Goal: Task Accomplishment & Management: Use online tool/utility

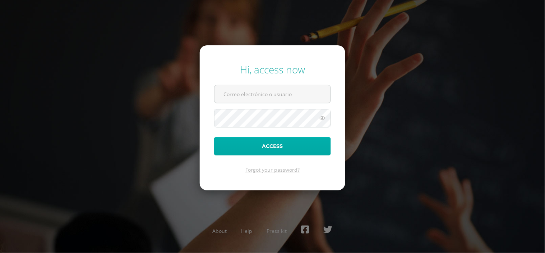
type input "[EMAIL_ADDRESS][DOMAIN_NAME]"
click at [260, 151] on button "Access" at bounding box center [272, 146] width 117 height 18
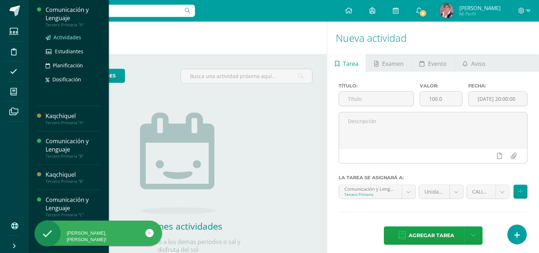
click at [60, 39] on span "Actividades" at bounding box center [68, 37] width 28 height 7
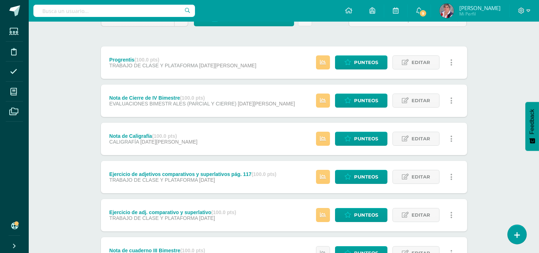
scroll to position [76, 0]
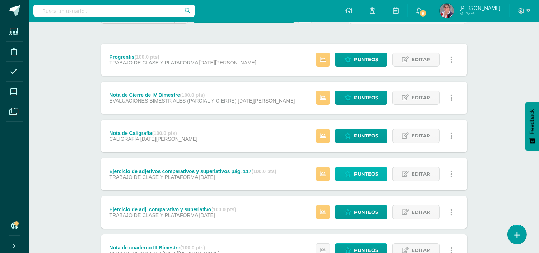
click at [361, 177] on span "Punteos" at bounding box center [366, 173] width 24 height 13
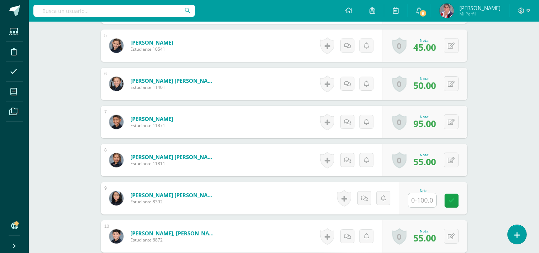
scroll to position [374, 0]
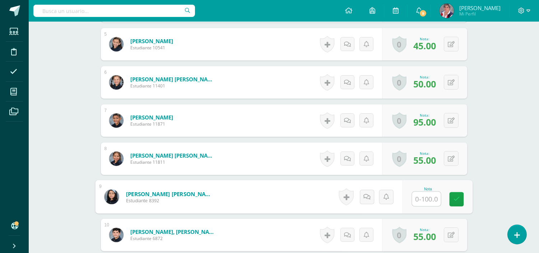
click at [426, 197] on input "text" at bounding box center [426, 198] width 29 height 14
type input "75"
click at [454, 199] on icon at bounding box center [456, 198] width 6 height 6
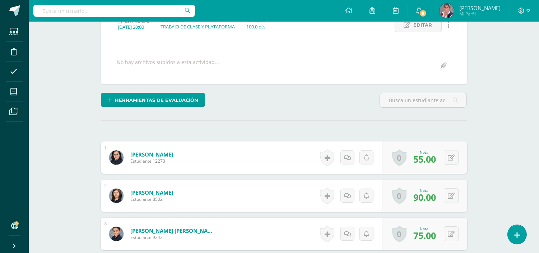
scroll to position [0, 0]
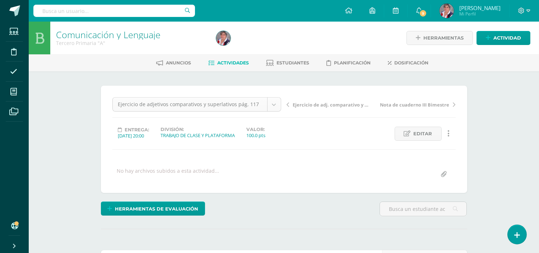
click at [277, 111] on div "Ejercicio de adjetivos comparativos y superlativos pág. 117" at bounding box center [196, 104] width 169 height 14
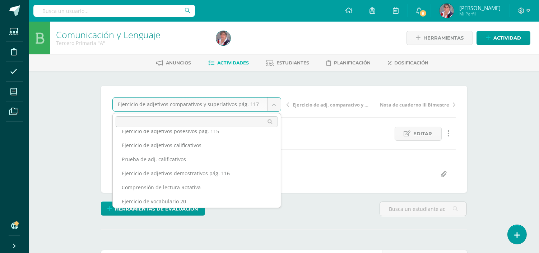
scroll to position [68, 0]
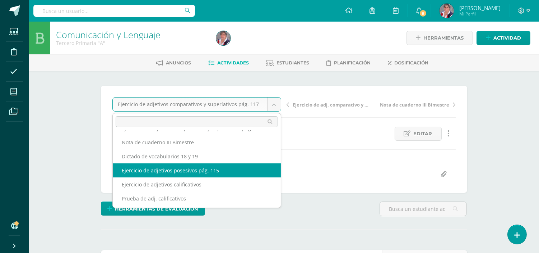
select select "/dashboard/teacher/grade-activity/231189/"
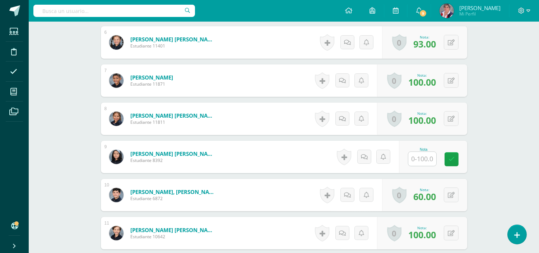
scroll to position [419, 0]
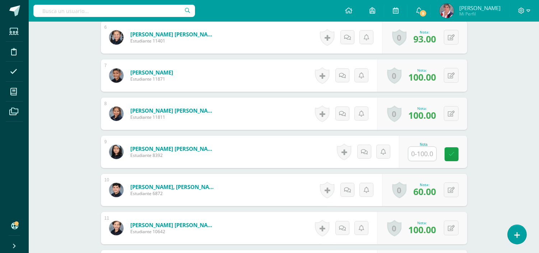
click at [421, 153] on input "text" at bounding box center [422, 154] width 28 height 14
type input "100"
click at [455, 152] on icon at bounding box center [456, 154] width 6 height 6
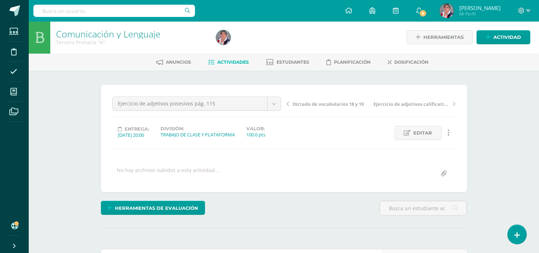
scroll to position [0, 0]
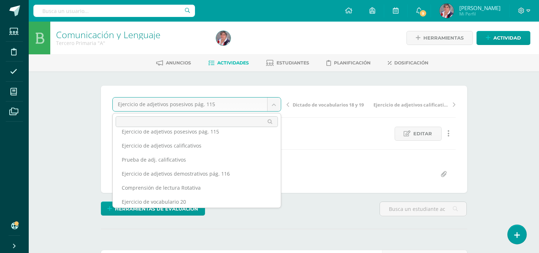
scroll to position [114, 0]
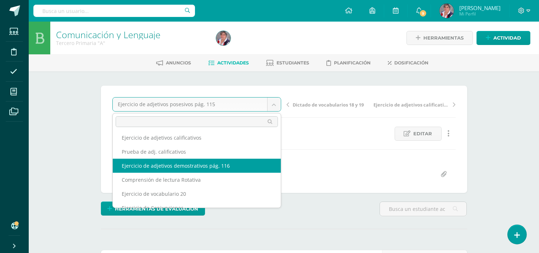
select select "/dashboard/teacher/grade-activity/231194/"
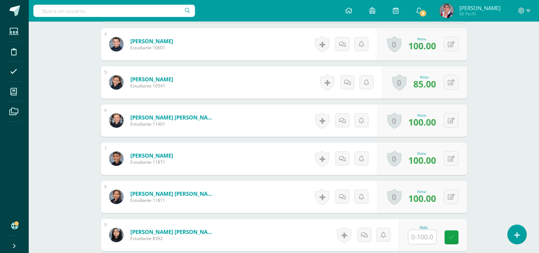
scroll to position [409, 0]
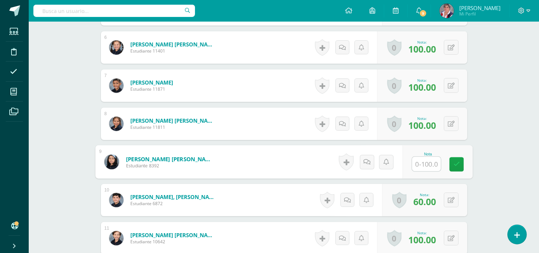
click at [426, 165] on input "text" at bounding box center [426, 164] width 29 height 14
type input "100"
click at [460, 162] on link at bounding box center [456, 164] width 14 height 14
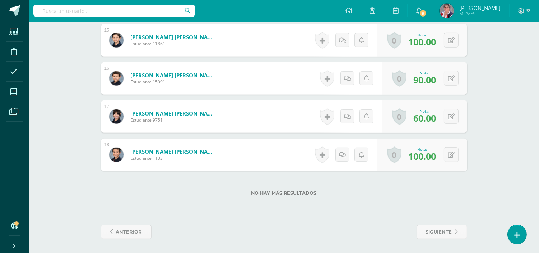
scroll to position [0, 0]
